Goal: Register for event/course

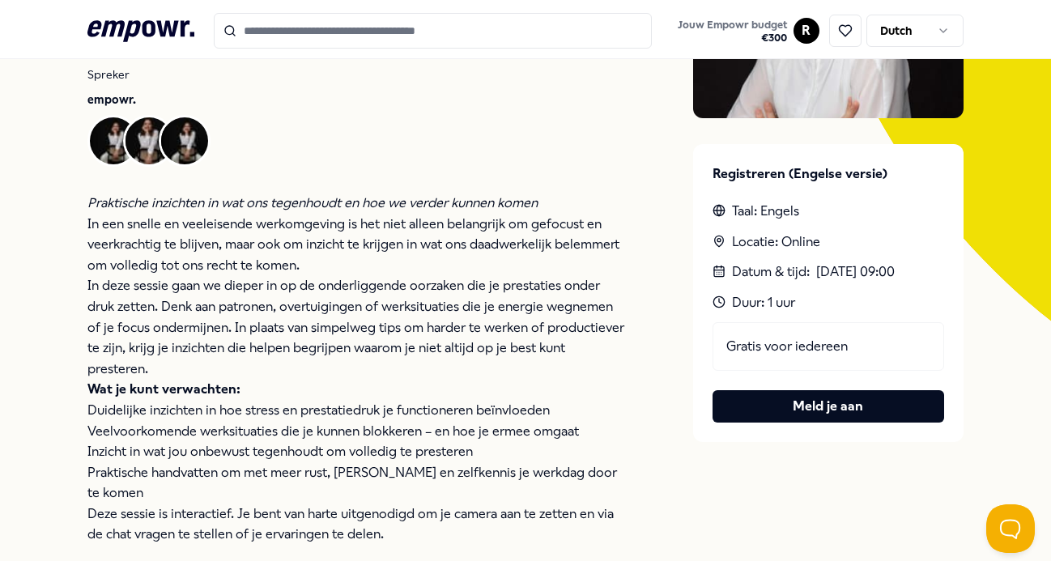
scroll to position [298, 0]
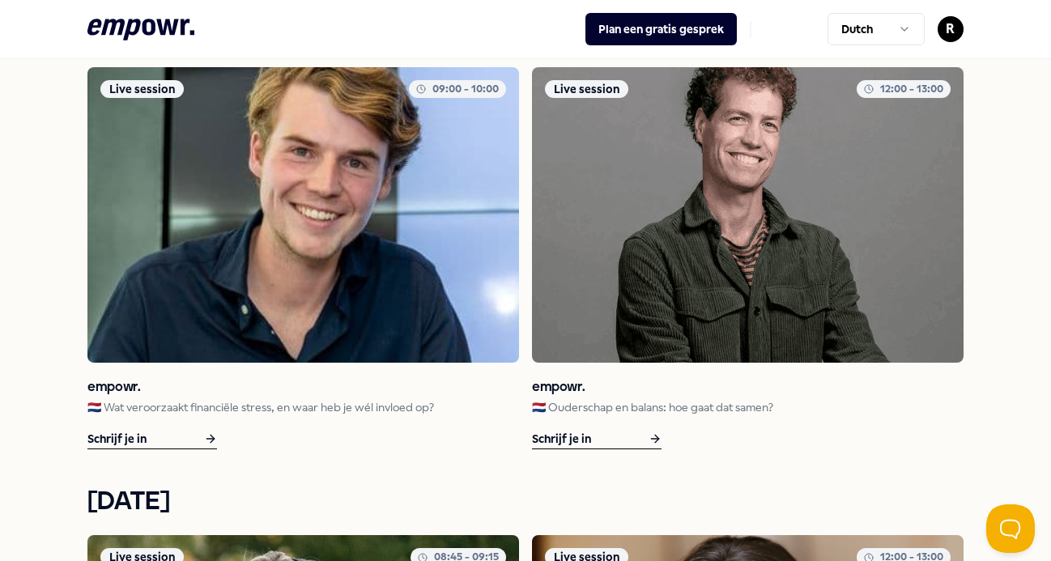
scroll to position [1119, 0]
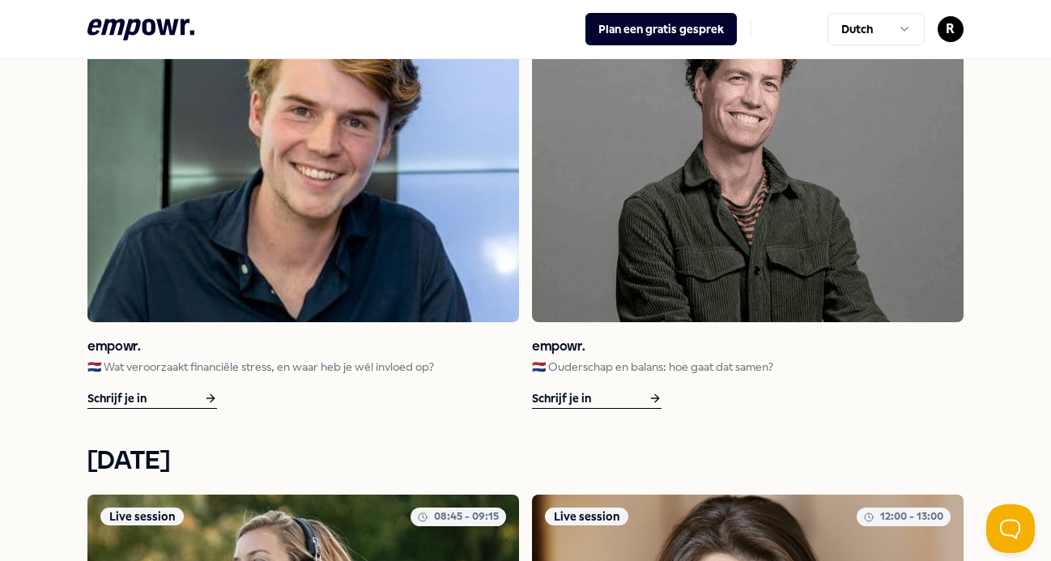
click at [235, 271] on img at bounding box center [303, 175] width 432 height 296
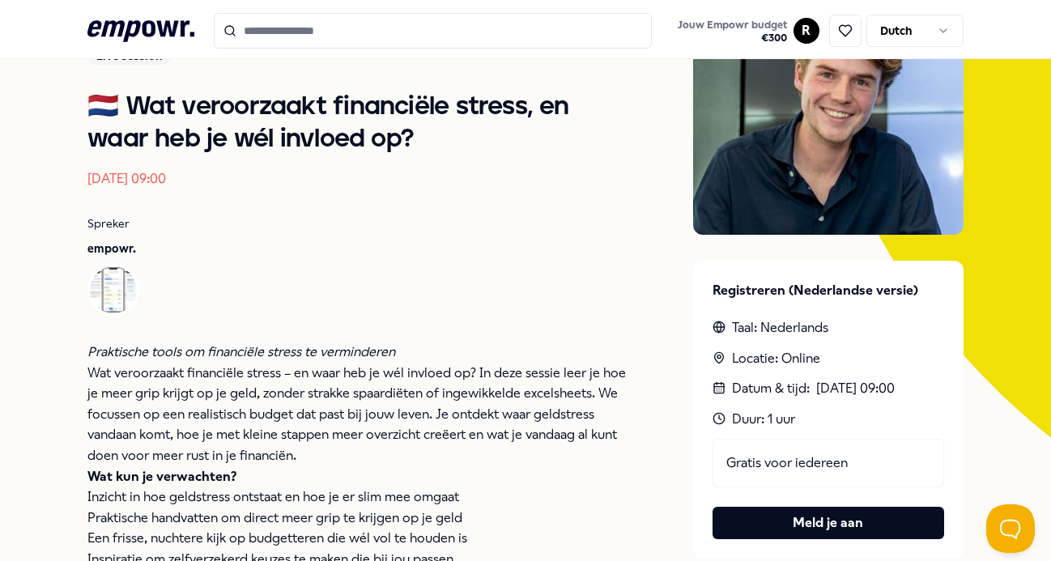
scroll to position [181, 0]
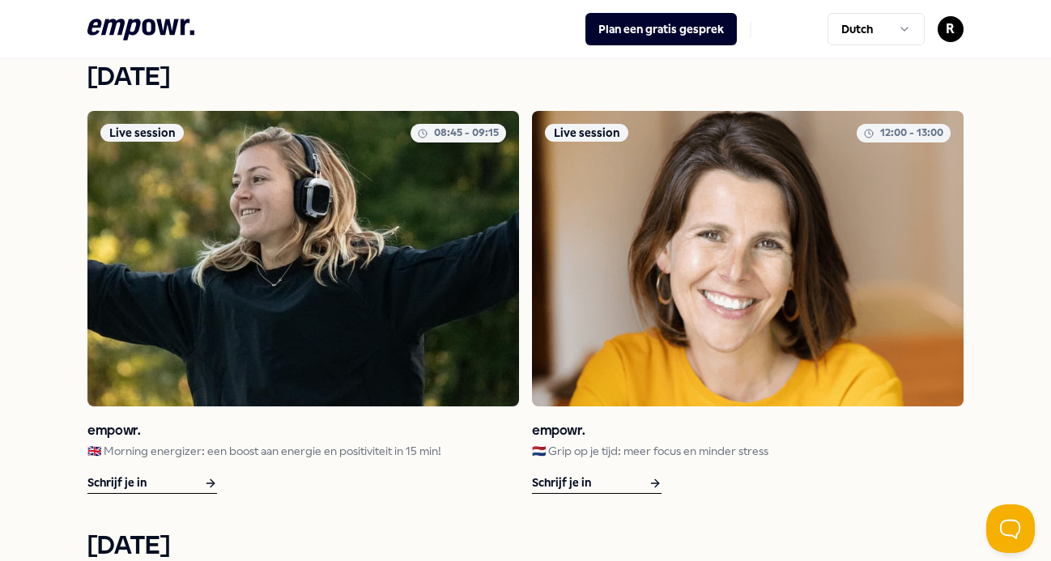
scroll to position [1499, 0]
